Goal: Task Accomplishment & Management: Use online tool/utility

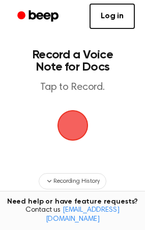
click at [72, 130] on span "button" at bounding box center [73, 125] width 28 height 28
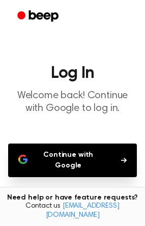
click at [107, 151] on button "Continue with Google" at bounding box center [72, 160] width 129 height 34
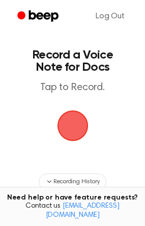
click at [80, 125] on span "button" at bounding box center [73, 125] width 28 height 28
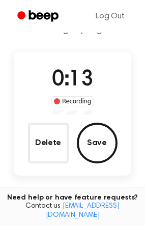
scroll to position [38, 0]
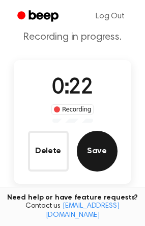
click at [104, 150] on button "Save" at bounding box center [97, 151] width 41 height 41
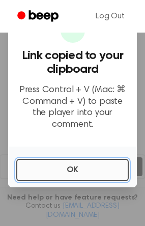
click at [78, 162] on button "OK" at bounding box center [72, 170] width 112 height 22
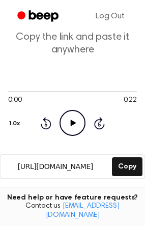
click at [70, 126] on icon "Play Audio" at bounding box center [73, 123] width 26 height 26
click at [46, 90] on div at bounding box center [72, 91] width 129 height 8
click at [66, 123] on icon "Pause Audio" at bounding box center [73, 123] width 26 height 26
click at [66, 123] on icon "Play Audio" at bounding box center [73, 123] width 26 height 26
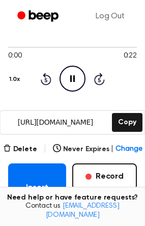
scroll to position [88, 0]
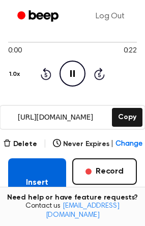
click at [44, 175] on button "Insert into Doc" at bounding box center [37, 187] width 58 height 59
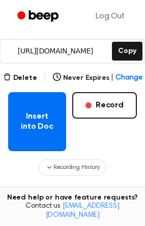
scroll to position [133, 0]
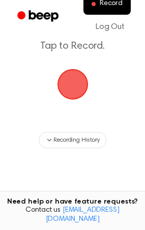
scroll to position [30, 0]
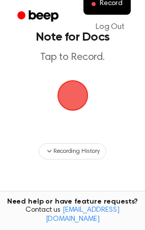
click at [71, 95] on span "button" at bounding box center [72, 95] width 45 height 45
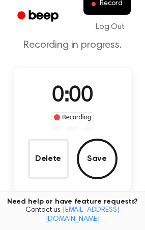
scroll to position [62, 0]
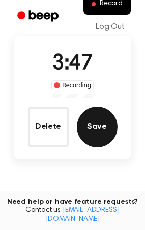
click at [97, 120] on button "Save" at bounding box center [97, 127] width 41 height 41
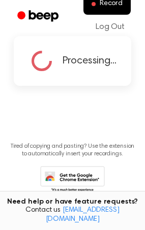
scroll to position [0, 0]
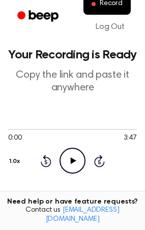
click at [75, 154] on icon "Play Audio" at bounding box center [73, 161] width 26 height 26
drag, startPoint x: 7, startPoint y: 128, endPoint x: 48, endPoint y: 129, distance: 41.2
click at [48, 129] on div at bounding box center [72, 129] width 129 height 8
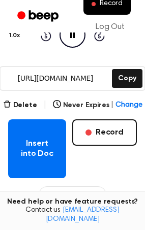
scroll to position [130, 0]
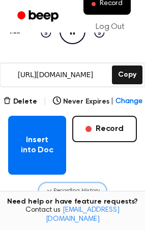
click at [83, 192] on span "Recording History" at bounding box center [76, 191] width 46 height 9
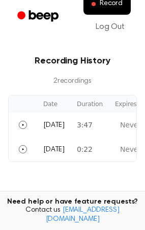
scroll to position [0, 102]
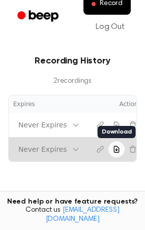
click at [114, 151] on icon "Download recording" at bounding box center [116, 150] width 5 height 6
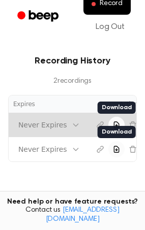
click at [114, 124] on icon "Download recording" at bounding box center [116, 125] width 5 height 6
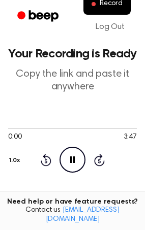
scroll to position [0, 0]
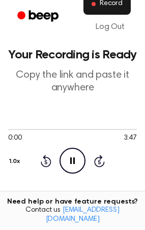
click at [112, 5] on span "Record" at bounding box center [111, 3] width 23 height 9
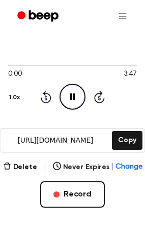
scroll to position [94, 0]
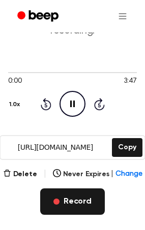
click at [76, 202] on button "Record" at bounding box center [72, 202] width 65 height 26
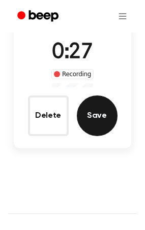
click at [99, 120] on button "Save" at bounding box center [97, 116] width 41 height 41
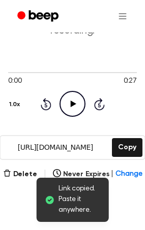
click at [69, 103] on icon "Play Audio" at bounding box center [73, 104] width 26 height 26
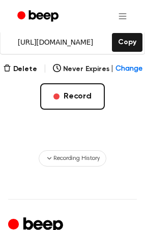
scroll to position [188, 0]
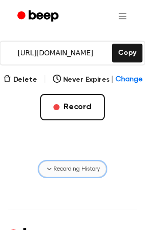
click at [76, 172] on span "Recording History" at bounding box center [76, 169] width 46 height 9
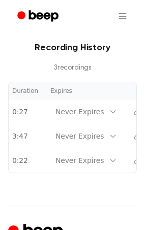
scroll to position [0, 94]
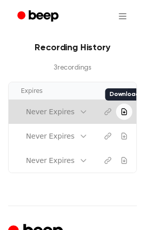
click at [122, 112] on icon "Download recording" at bounding box center [124, 112] width 5 height 6
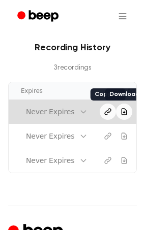
click at [105, 113] on icon "Copy link" at bounding box center [108, 112] width 6 height 6
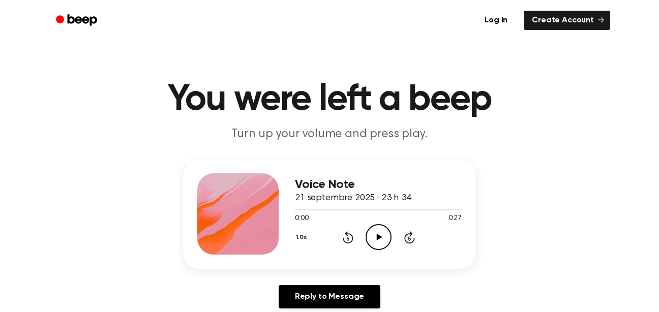
click at [379, 239] on icon at bounding box center [380, 237] width 6 height 7
click at [378, 236] on icon "Pause Audio" at bounding box center [379, 237] width 26 height 26
